Goal: Navigation & Orientation: Find specific page/section

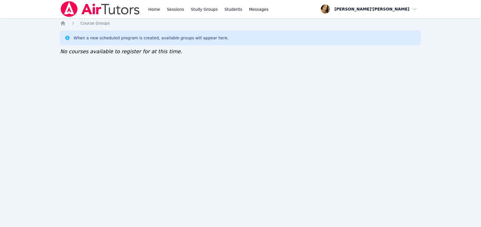
click at [102, 86] on div "Home Sessions Study Groups Students Messages Open user menu Lee'Tayna Hostick O…" at bounding box center [240, 113] width 481 height 227
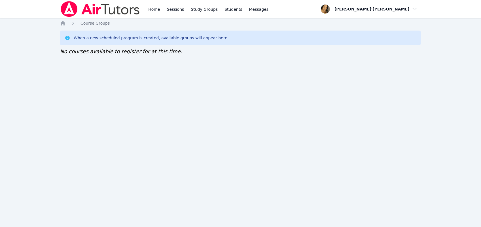
click at [102, 86] on div "Home Sessions Study Groups Students Messages Open user menu Lee'Tayna Hostick O…" at bounding box center [240, 113] width 481 height 227
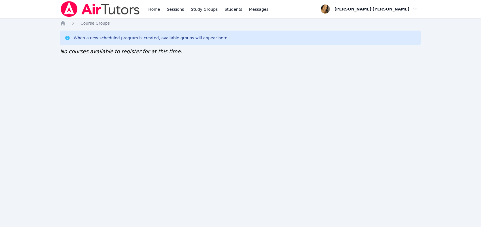
click at [102, 86] on div "Home Sessions Study Groups Students Messages Open user menu Lee'Tayna Hostick O…" at bounding box center [240, 113] width 481 height 227
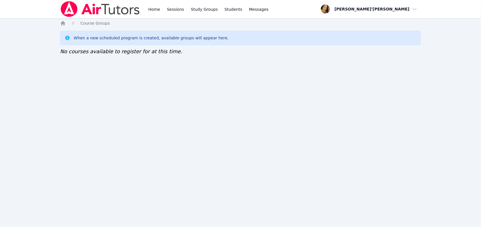
click at [102, 86] on div "Home Sessions Study Groups Students Messages Open user menu Lee'Tayna Hostick O…" at bounding box center [240, 113] width 481 height 227
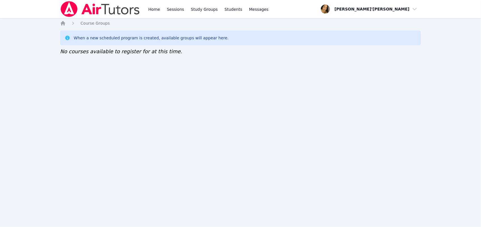
click at [102, 86] on div "Home Sessions Study Groups Students Messages Open user menu Lee'Tayna Hostick O…" at bounding box center [240, 113] width 481 height 227
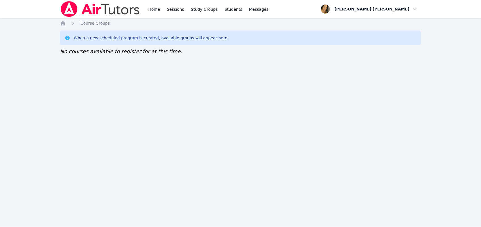
click at [102, 86] on div "Home Sessions Study Groups Students Messages Open user menu Lee'Tayna Hostick O…" at bounding box center [240, 113] width 481 height 227
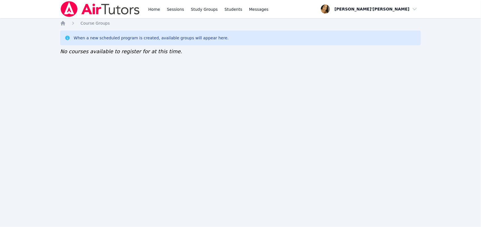
click at [102, 86] on div "Home Sessions Study Groups Students Messages Open user menu Lee'Tayna Hostick O…" at bounding box center [240, 113] width 481 height 227
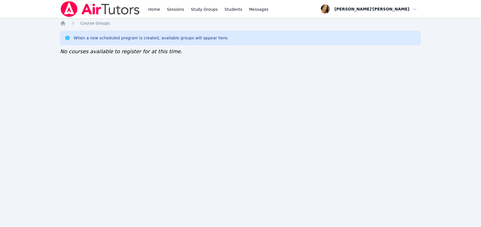
click at [102, 86] on div "Home Sessions Study Groups Students Messages Open user menu Lee'Tayna Hostick O…" at bounding box center [240, 113] width 481 height 227
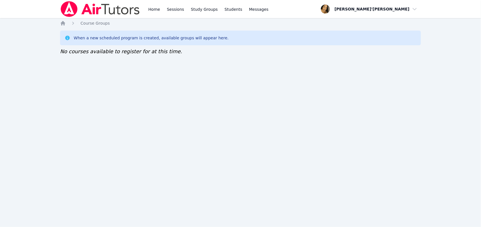
click at [102, 86] on div "Home Sessions Study Groups Students Messages Open user menu Lee'Tayna Hostick O…" at bounding box center [240, 113] width 481 height 227
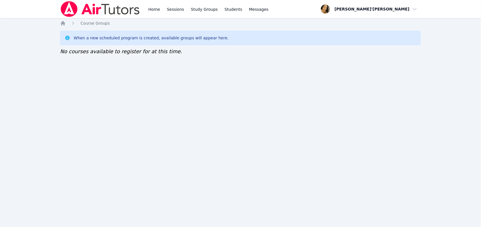
click at [102, 86] on div "Home Sessions Study Groups Students Messages Open user menu Lee'Tayna Hostick O…" at bounding box center [240, 113] width 481 height 227
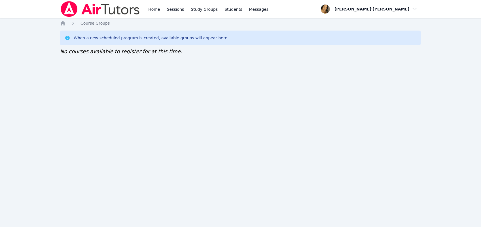
click at [102, 86] on div "Home Sessions Study Groups Students Messages Open user menu Lee'Tayna Hostick O…" at bounding box center [240, 113] width 481 height 227
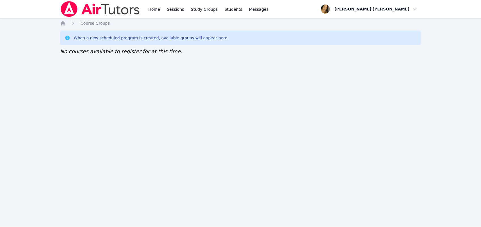
click at [102, 86] on div "Home Sessions Study Groups Students Messages Open user menu Lee'Tayna Hostick O…" at bounding box center [240, 113] width 481 height 227
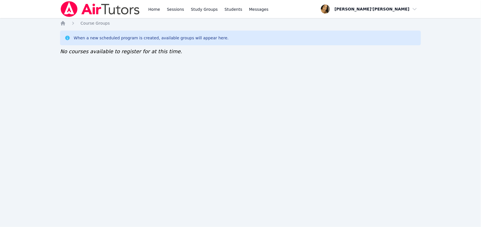
click at [102, 86] on div "Home Sessions Study Groups Students Messages Open user menu Lee'Tayna Hostick O…" at bounding box center [240, 113] width 481 height 227
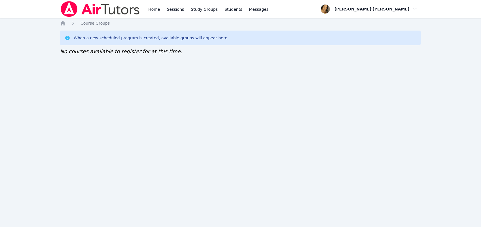
click at [102, 86] on div "Home Sessions Study Groups Students Messages Open user menu Lee'Tayna Hostick O…" at bounding box center [240, 113] width 481 height 227
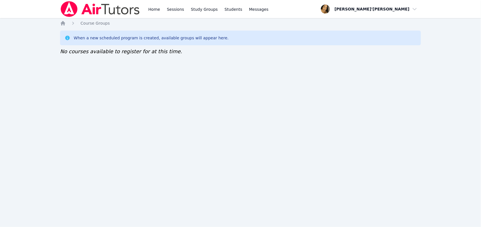
click at [102, 86] on div "Home Sessions Study Groups Students Messages Open user menu Lee'Tayna Hostick O…" at bounding box center [240, 113] width 481 height 227
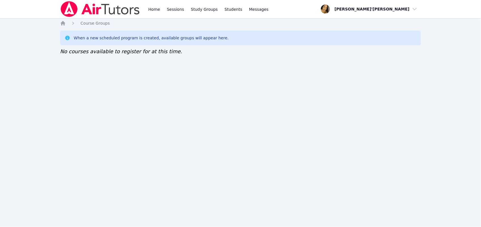
click at [102, 86] on div "Home Sessions Study Groups Students Messages Open user menu Lee'Tayna Hostick O…" at bounding box center [240, 113] width 481 height 227
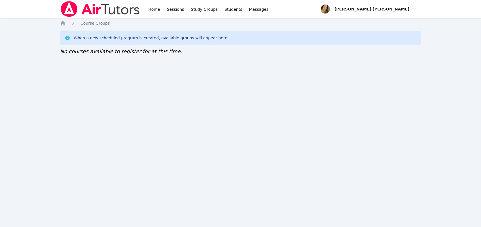
click at [102, 86] on div "Home Sessions Study Groups Students Messages Open user menu Lee'Tayna Hostick O…" at bounding box center [240, 113] width 481 height 227
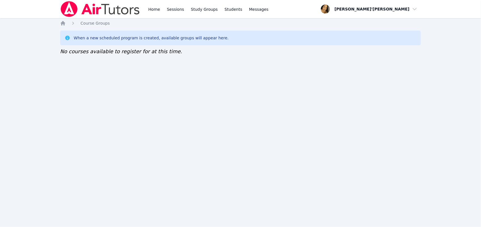
click at [102, 86] on div "Home Sessions Study Groups Students Messages Open user menu Lee'Tayna Hostick O…" at bounding box center [240, 113] width 481 height 227
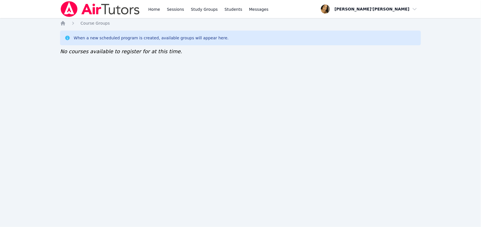
click at [102, 86] on div "Home Sessions Study Groups Students Messages Open user menu Lee'Tayna Hostick O…" at bounding box center [240, 113] width 481 height 227
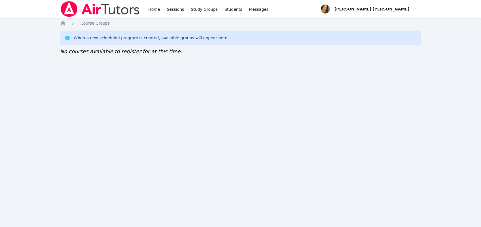
click at [102, 86] on div "Home Sessions Study Groups Students Messages Open user menu Lee'Tayna Hostick O…" at bounding box center [240, 113] width 481 height 227
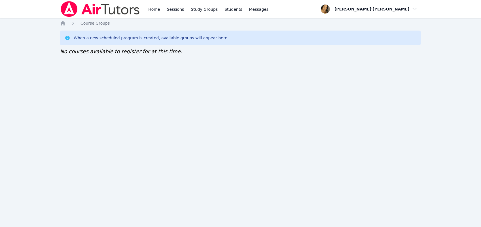
click at [102, 86] on div "Home Sessions Study Groups Students Messages Open user menu Lee'Tayna Hostick O…" at bounding box center [240, 113] width 481 height 227
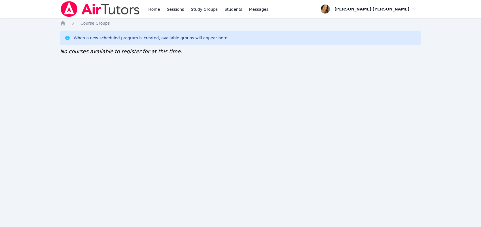
click at [102, 86] on div "Home Sessions Study Groups Students Messages Open user menu Lee'Tayna Hostick O…" at bounding box center [240, 113] width 481 height 227
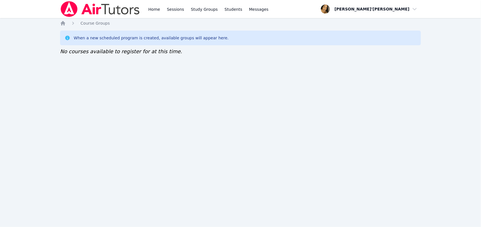
click at [102, 86] on div "Home Sessions Study Groups Students Messages Open user menu Lee'Tayna Hostick O…" at bounding box center [240, 113] width 481 height 227
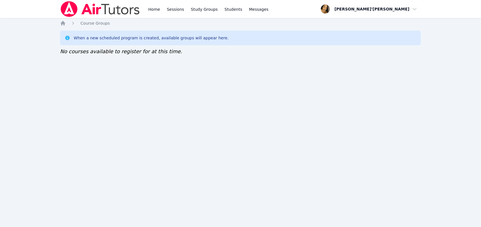
click at [102, 86] on div "Home Sessions Study Groups Students Messages Open user menu Lee'Tayna Hostick O…" at bounding box center [240, 113] width 481 height 227
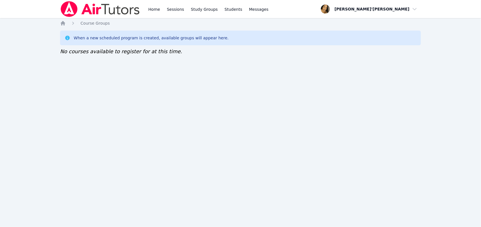
click at [102, 86] on div "Home Sessions Study Groups Students Messages Open user menu Lee'Tayna Hostick O…" at bounding box center [240, 113] width 481 height 227
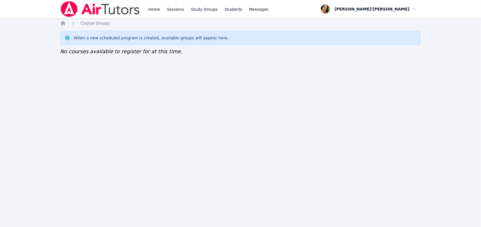
click at [102, 86] on div "Home Sessions Study Groups Students Messages Open user menu Lee'Tayna Hostick O…" at bounding box center [240, 113] width 481 height 227
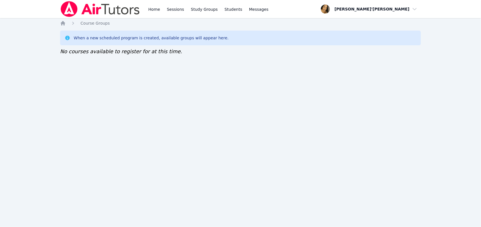
click at [102, 86] on div "Home Sessions Study Groups Students Messages Open user menu Lee'Tayna Hostick O…" at bounding box center [240, 113] width 481 height 227
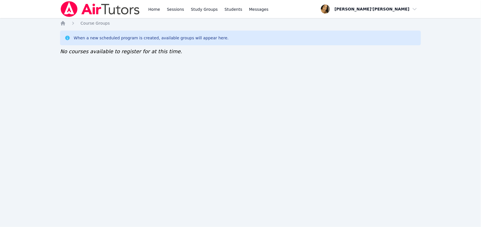
click at [102, 86] on div "Home Sessions Study Groups Students Messages Open user menu Lee'Tayna Hostick O…" at bounding box center [240, 113] width 481 height 227
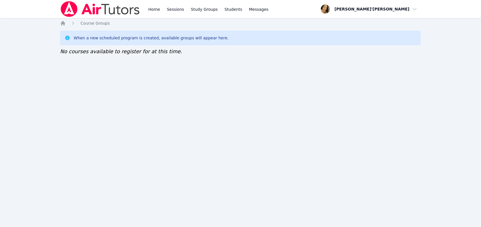
click at [102, 86] on div "Home Sessions Study Groups Students Messages Open user menu Lee'Tayna Hostick O…" at bounding box center [240, 113] width 481 height 227
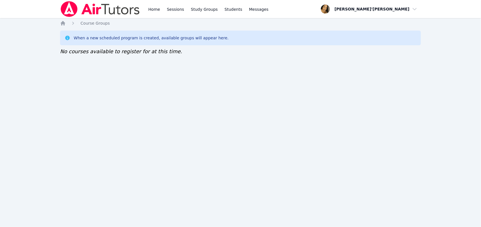
click at [102, 86] on div "Home Sessions Study Groups Students Messages Open user menu Lee'Tayna Hostick O…" at bounding box center [240, 113] width 481 height 227
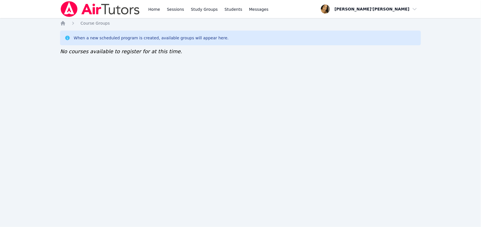
click at [102, 86] on div "Home Sessions Study Groups Students Messages Open user menu Lee'Tayna Hostick O…" at bounding box center [240, 113] width 481 height 227
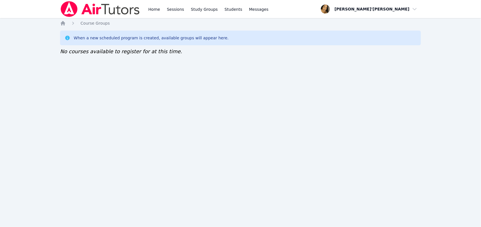
click at [102, 86] on div "Home Sessions Study Groups Students Messages Open user menu Lee'Tayna Hostick O…" at bounding box center [240, 113] width 481 height 227
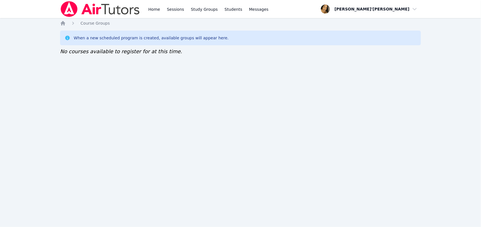
click at [102, 86] on div "Home Sessions Study Groups Students Messages Open user menu Lee'Tayna Hostick O…" at bounding box center [240, 113] width 481 height 227
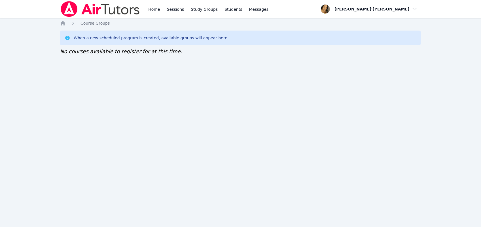
click at [102, 86] on div "Home Sessions Study Groups Students Messages Open user menu Lee'Tayna Hostick O…" at bounding box center [240, 113] width 481 height 227
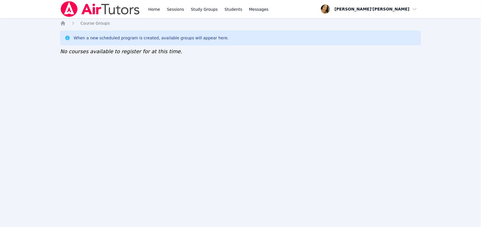
click at [102, 86] on div "Home Sessions Study Groups Students Messages Open user menu Lee'Tayna Hostick O…" at bounding box center [240, 113] width 481 height 227
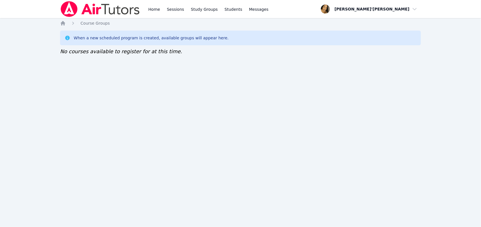
click at [102, 86] on div "Home Sessions Study Groups Students Messages Open user menu Lee'Tayna Hostick O…" at bounding box center [240, 113] width 481 height 227
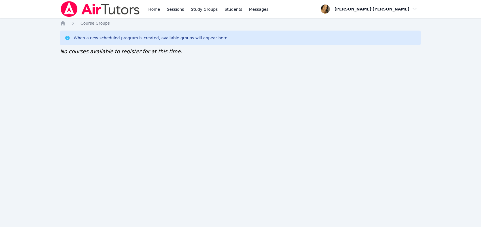
click at [102, 86] on div "Home Sessions Study Groups Students Messages Open user menu Lee'Tayna Hostick O…" at bounding box center [240, 113] width 481 height 227
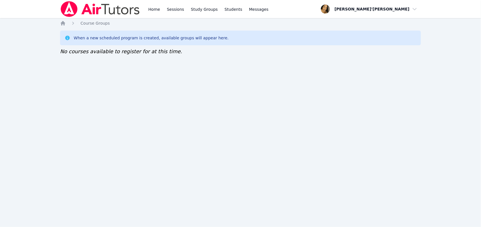
click at [102, 86] on div "Home Sessions Study Groups Students Messages Open user menu Lee'Tayna Hostick O…" at bounding box center [240, 113] width 481 height 227
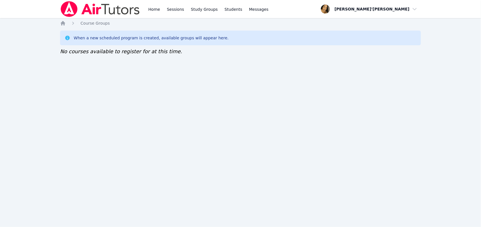
click at [102, 86] on div "Home Sessions Study Groups Students Messages Open user menu Lee'Tayna Hostick O…" at bounding box center [240, 113] width 481 height 227
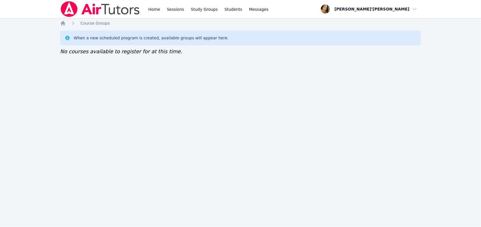
click at [102, 86] on div "Home Sessions Study Groups Students Messages Open user menu Lee'Tayna Hostick O…" at bounding box center [240, 113] width 481 height 227
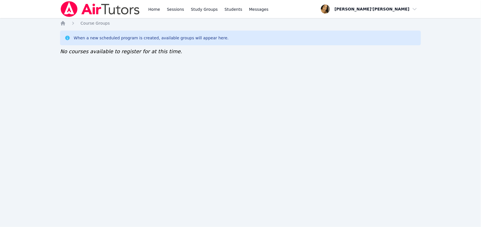
click at [102, 86] on div "Home Sessions Study Groups Students Messages Open user menu Lee'Tayna Hostick O…" at bounding box center [240, 113] width 481 height 227
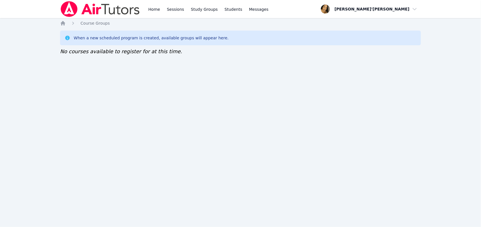
click at [102, 86] on div "Home Sessions Study Groups Students Messages Open user menu Lee'Tayna Hostick O…" at bounding box center [240, 113] width 481 height 227
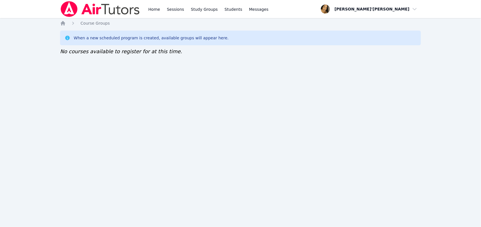
click at [102, 86] on div "Home Sessions Study Groups Students Messages Open user menu Lee'Tayna Hostick O…" at bounding box center [240, 113] width 481 height 227
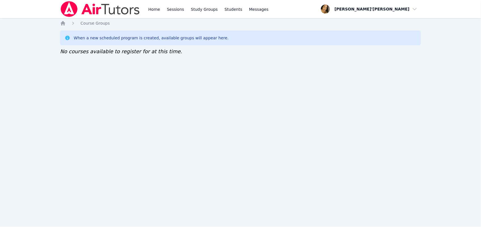
click at [102, 86] on div "Home Sessions Study Groups Students Messages Open user menu Lee'Tayna Hostick O…" at bounding box center [240, 113] width 481 height 227
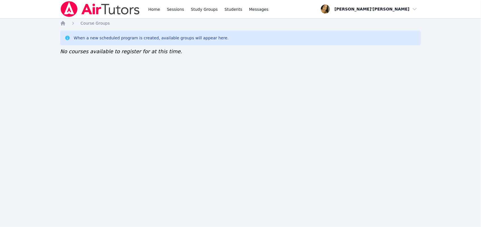
click at [102, 86] on div "Home Sessions Study Groups Students Messages Open user menu Lee'Tayna Hostick O…" at bounding box center [240, 113] width 481 height 227
click at [102, 86] on div "Home Sessions Study Groups Students Messages Open user menu [PERSON_NAME]'[PERS…" at bounding box center [240, 113] width 481 height 227
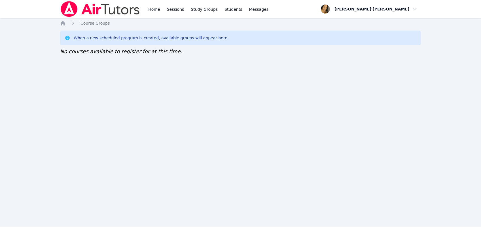
click at [102, 86] on div "Home Sessions Study Groups Students Messages Open user menu [PERSON_NAME]'[PERS…" at bounding box center [240, 113] width 481 height 227
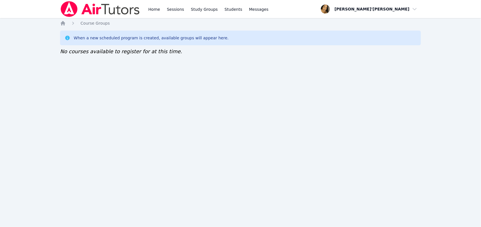
click at [102, 86] on div "Home Sessions Study Groups Students Messages Open user menu Lee'Tayna Hostick O…" at bounding box center [240, 113] width 481 height 227
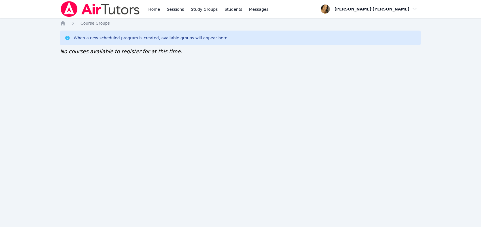
click at [102, 86] on div "Home Sessions Study Groups Students Messages Open user menu Lee'Tayna Hostick O…" at bounding box center [240, 113] width 481 height 227
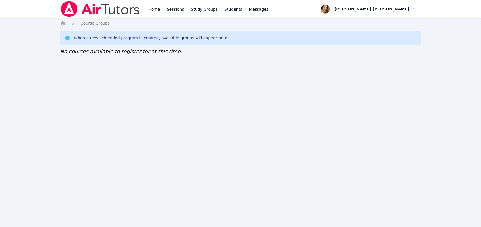
click at [102, 86] on div "Home Sessions Study Groups Students Messages Open user menu Lee'Tayna Hostick O…" at bounding box center [240, 113] width 481 height 227
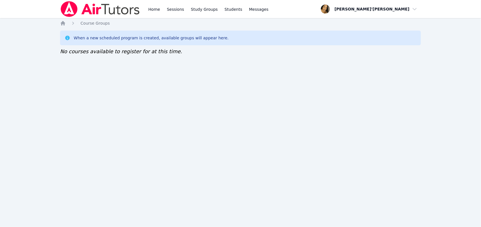
click at [102, 86] on div "Home Sessions Study Groups Students Messages Open user menu Lee'Tayna Hostick O…" at bounding box center [240, 113] width 481 height 227
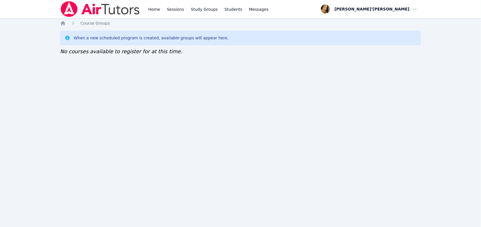
click at [102, 86] on div "Home Sessions Study Groups Students Messages Open user menu Lee'Tayna Hostick O…" at bounding box center [240, 113] width 481 height 227
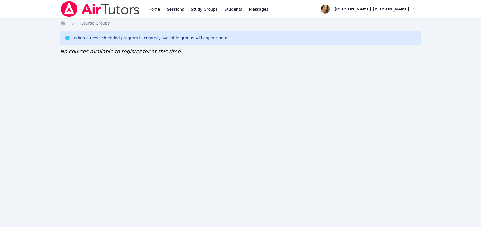
click at [102, 86] on div "Home Sessions Study Groups Students Messages Open user menu Lee'Tayna Hostick O…" at bounding box center [240, 113] width 481 height 227
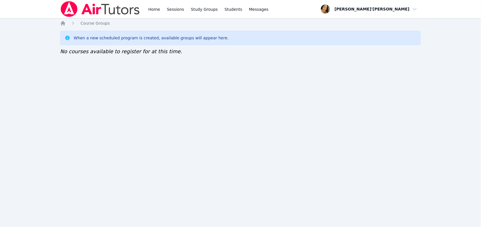
click at [102, 86] on div "Home Sessions Study Groups Students Messages Open user menu Lee'Tayna Hostick O…" at bounding box center [240, 113] width 481 height 227
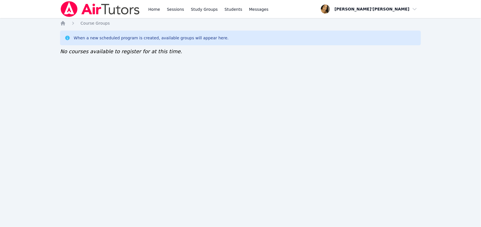
click at [102, 86] on div "Home Sessions Study Groups Students Messages Open user menu Lee'Tayna Hostick O…" at bounding box center [240, 113] width 481 height 227
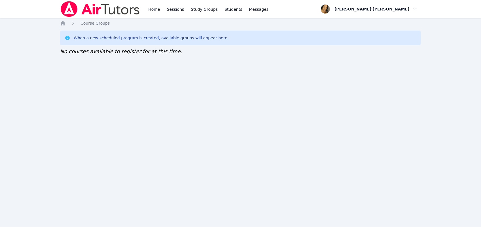
click at [102, 86] on div "Home Sessions Study Groups Students Messages Open user menu Lee'Tayna Hostick O…" at bounding box center [240, 113] width 481 height 227
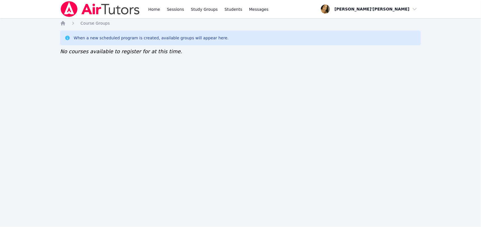
click at [102, 86] on div "Home Sessions Study Groups Students Messages Open user menu Lee'Tayna Hostick O…" at bounding box center [240, 113] width 481 height 227
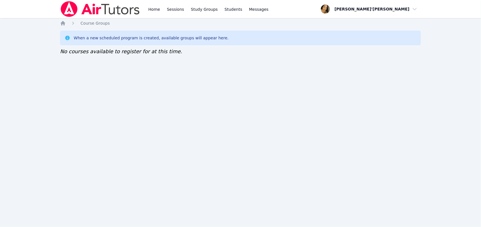
click at [102, 86] on div "Home Sessions Study Groups Students Messages Open user menu Lee'Tayna Hostick O…" at bounding box center [240, 113] width 481 height 227
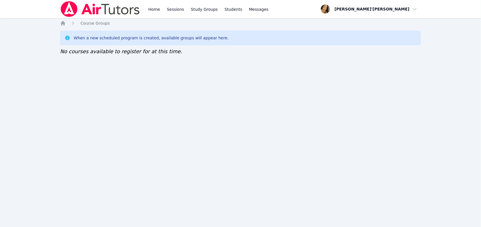
click at [102, 86] on div "Home Sessions Study Groups Students Messages Open user menu Lee'Tayna Hostick O…" at bounding box center [240, 113] width 481 height 227
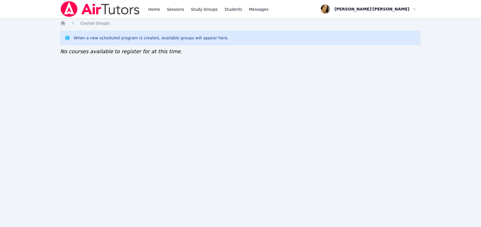
click at [102, 86] on div "Home Sessions Study Groups Students Messages Open user menu Lee'Tayna Hostick O…" at bounding box center [240, 113] width 481 height 227
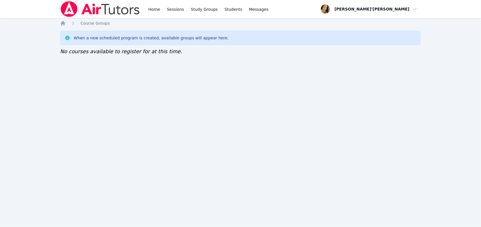
click at [102, 86] on div "Home Sessions Study Groups Students Messages Open user menu Lee'Tayna Hostick O…" at bounding box center [240, 113] width 481 height 227
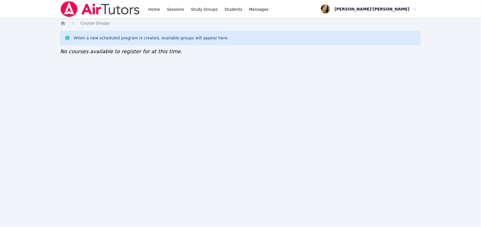
click at [102, 86] on div "Home Sessions Study Groups Students Messages Open user menu Lee'Tayna Hostick O…" at bounding box center [240, 113] width 481 height 227
click at [305, 145] on div "Home Sessions Study Groups Students Messages Open user menu Lee'Tayna Hostick O…" at bounding box center [240, 113] width 481 height 227
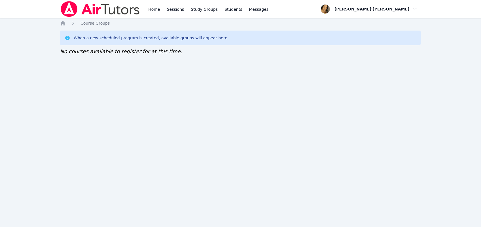
click at [108, 68] on div "Home Sessions Study Groups Students Messages Open user menu Lee'Tayna Hostick O…" at bounding box center [240, 113] width 481 height 227
